Goal: Task Accomplishment & Management: Manage account settings

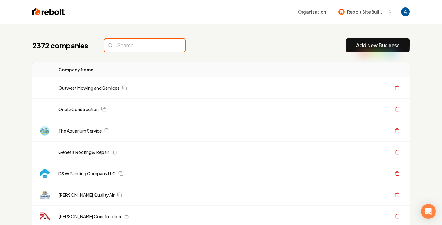
click at [146, 42] on input "search" at bounding box center [144, 45] width 81 height 13
paste input "Cardinal Mechanical LLC"
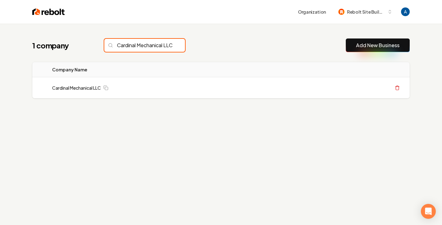
scroll to position [0, 9]
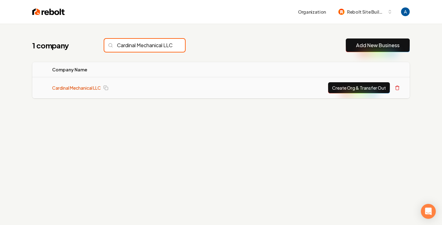
type input "Cardinal Mechanical LLC"
click at [95, 85] on link "Cardinal Mechanical LLC" at bounding box center [76, 88] width 49 height 6
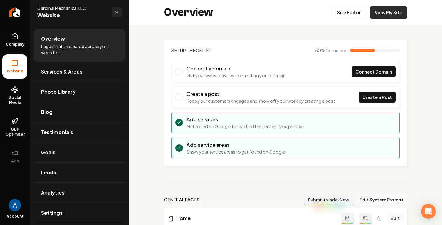
click at [380, 11] on link "View My Site" at bounding box center [388, 12] width 38 height 12
click at [361, 11] on link "Site Editor" at bounding box center [348, 12] width 34 height 12
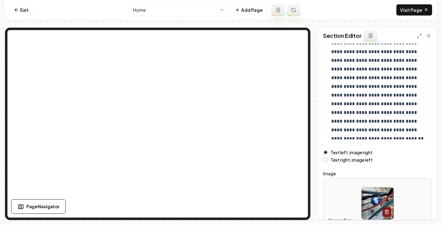
scroll to position [110, 0]
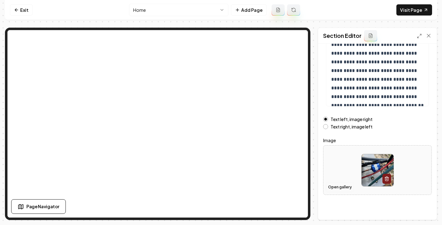
click at [336, 182] on button "Open gallery" at bounding box center [340, 187] width 28 height 10
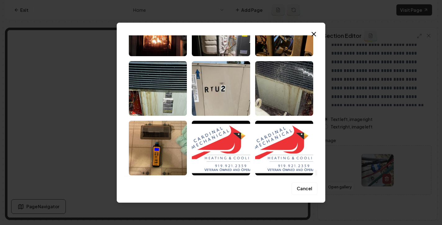
scroll to position [3866, 0]
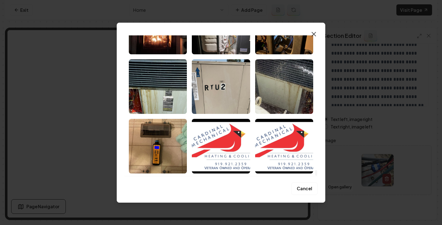
click at [313, 30] on icon "button" at bounding box center [313, 33] width 7 height 7
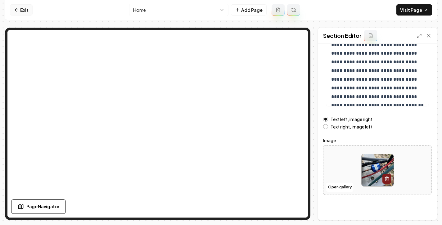
click at [19, 12] on link "Exit" at bounding box center [21, 9] width 23 height 11
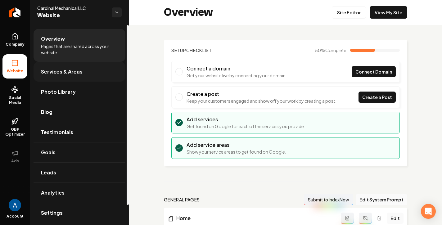
click at [75, 75] on span "Services & Areas" at bounding box center [62, 71] width 42 height 7
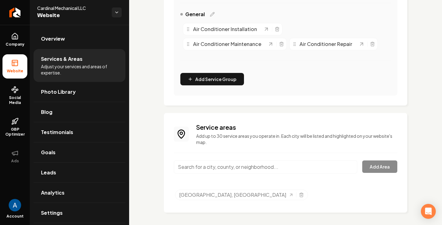
scroll to position [160, 0]
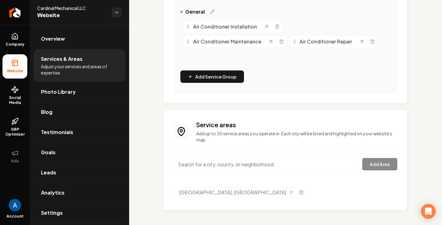
click at [241, 167] on input "Main content area" at bounding box center [265, 164] width 183 height 13
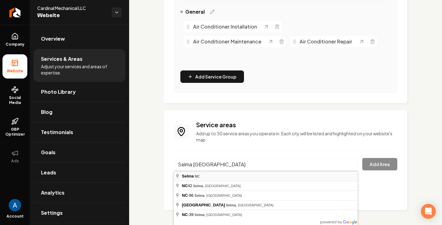
type input "[GEOGRAPHIC_DATA], [GEOGRAPHIC_DATA]"
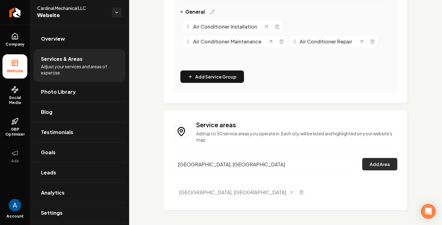
click at [374, 164] on button "Add Area" at bounding box center [379, 164] width 35 height 12
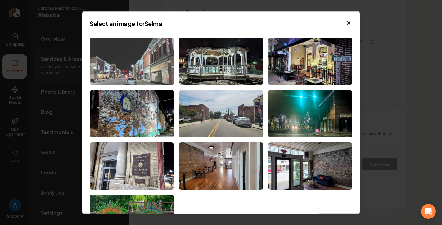
click at [133, 67] on img at bounding box center [132, 61] width 84 height 47
